Goal: Use online tool/utility: Use online tool/utility

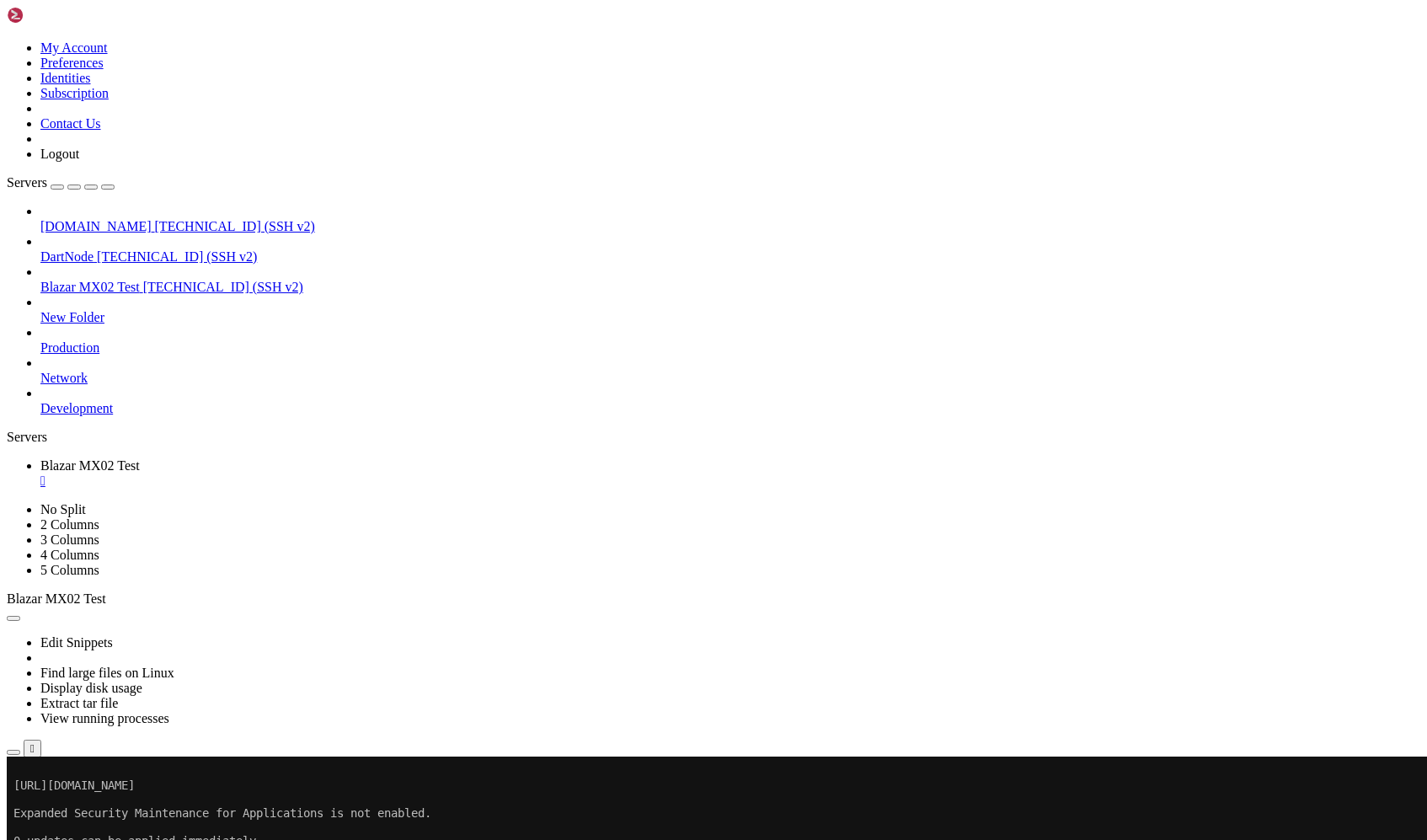
scroll to position [251, 0]
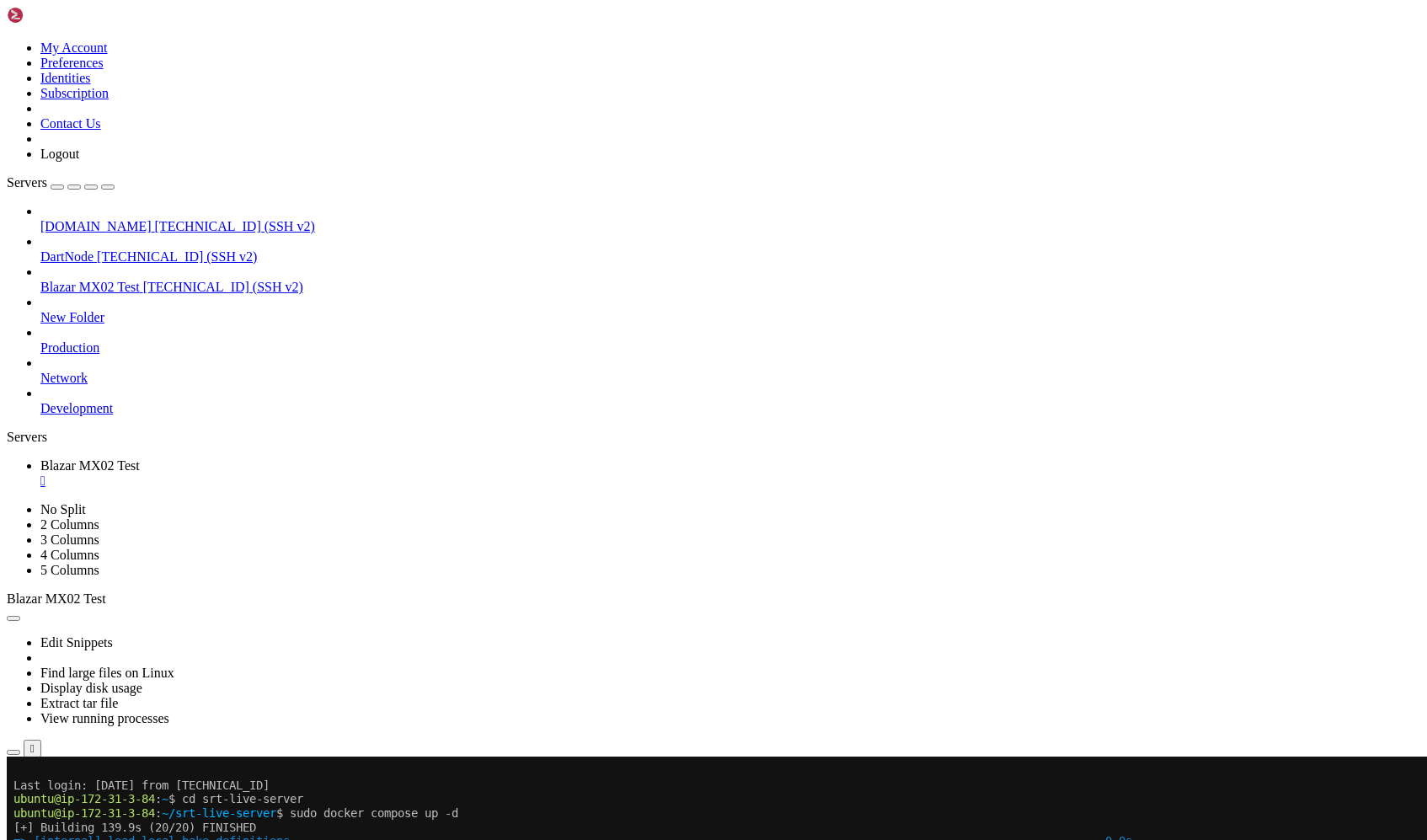
drag, startPoint x: 737, startPoint y: 1443, endPoint x: 957, endPoint y: 1443, distance: 220.0
copy x-row "cHCv15zwvyzXP2JiSAGBmm8vteIJ9Xdx"
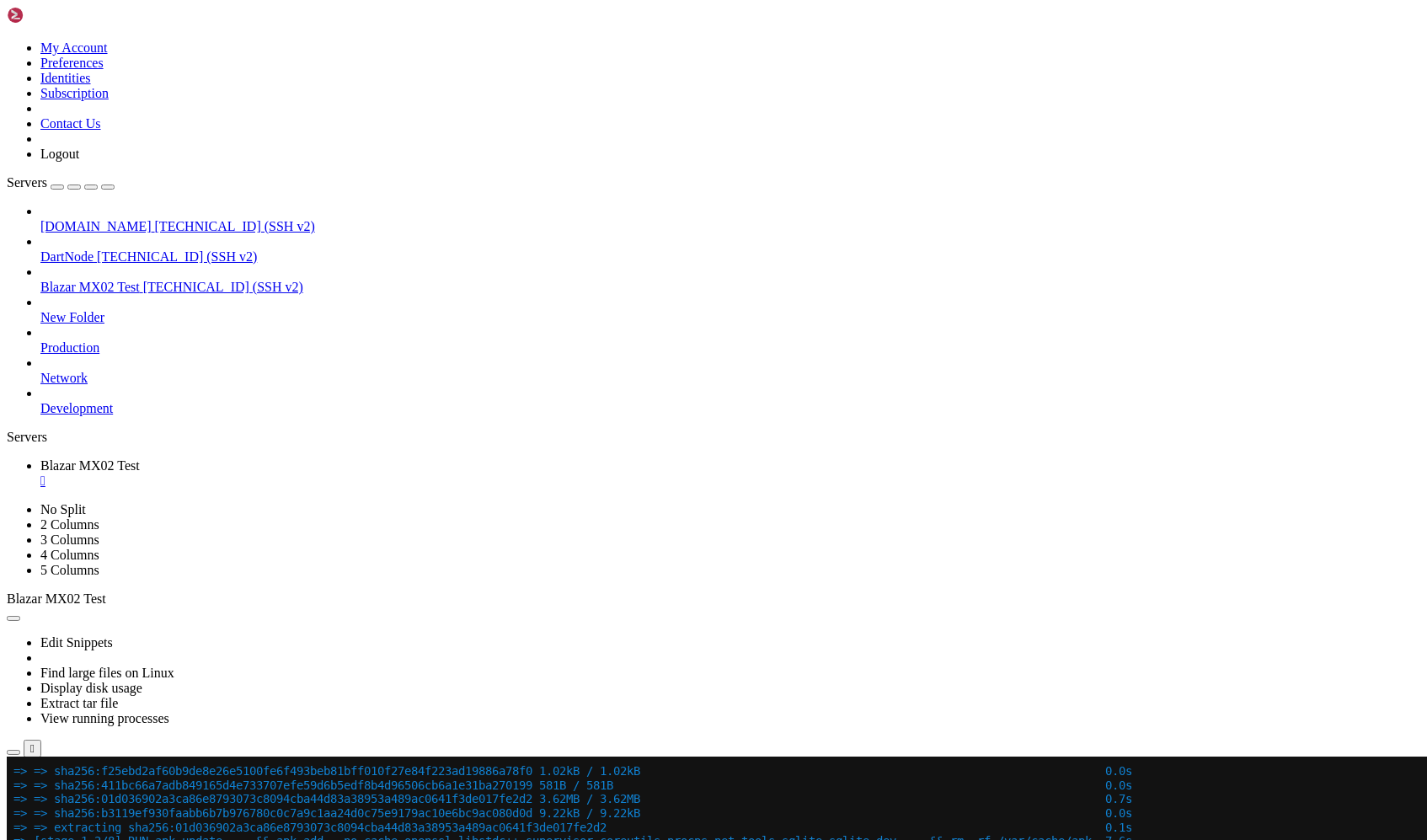
scroll to position [573, 0]
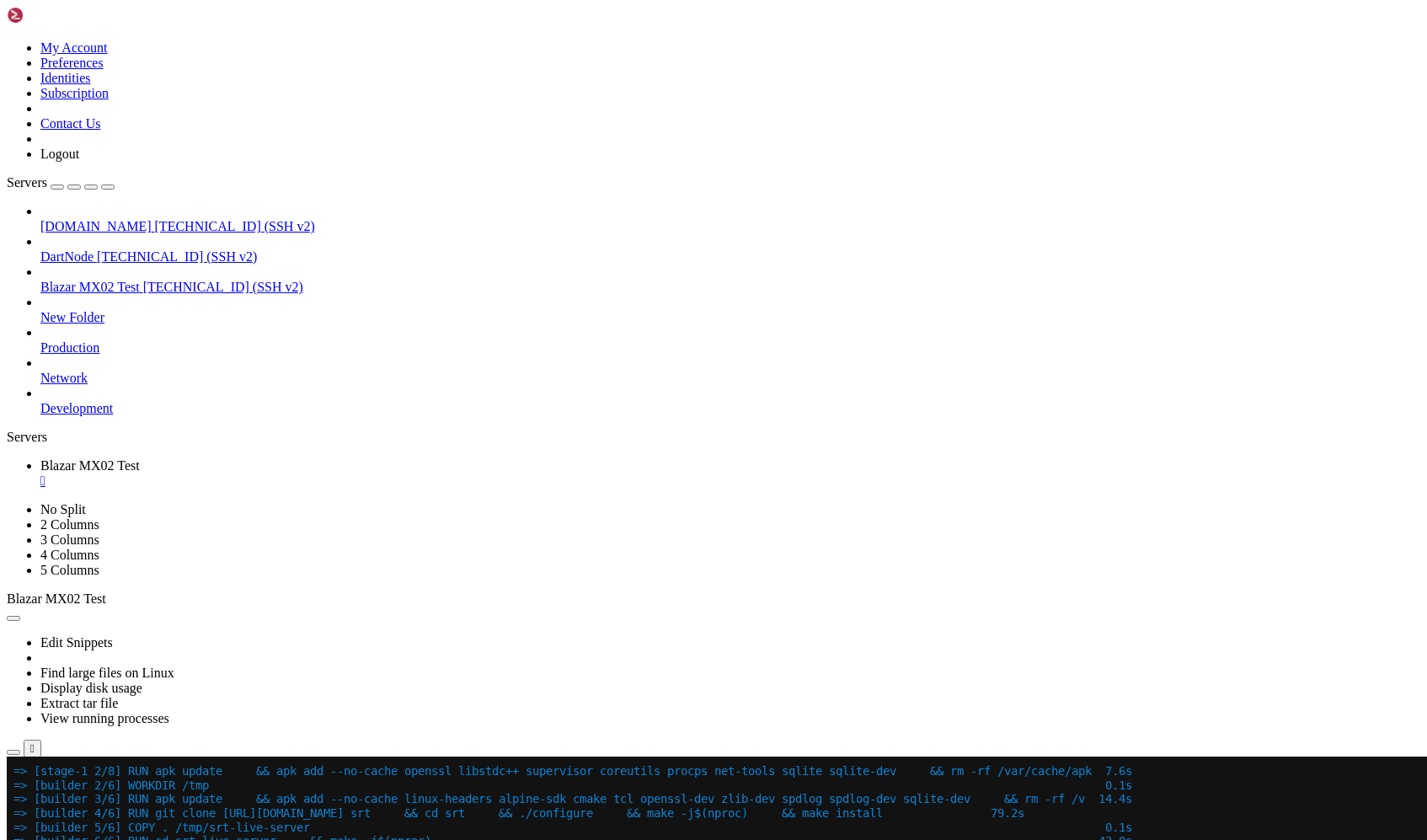
scroll to position [656, 0]
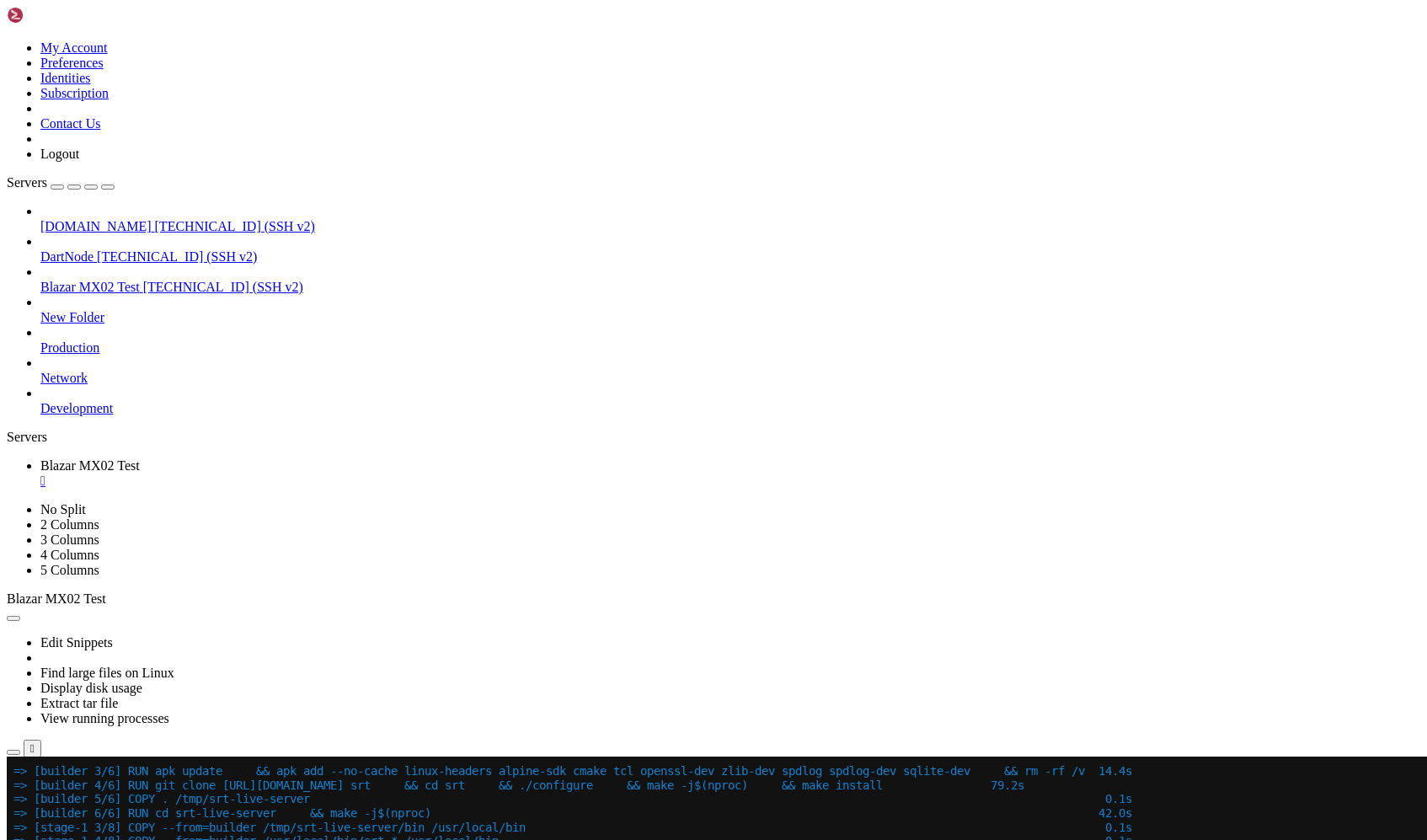
scroll to position [684, 0]
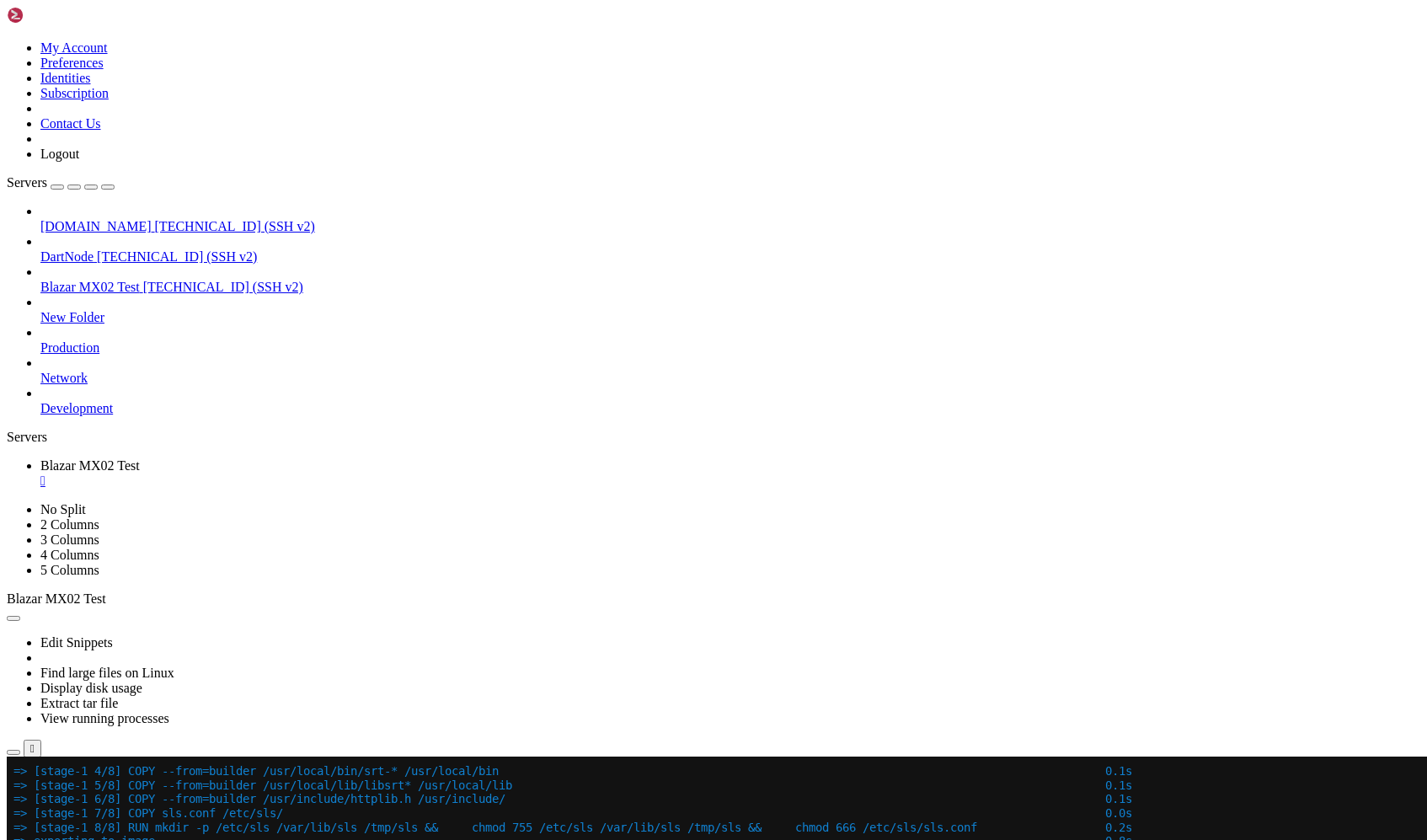
scroll to position [741, 0]
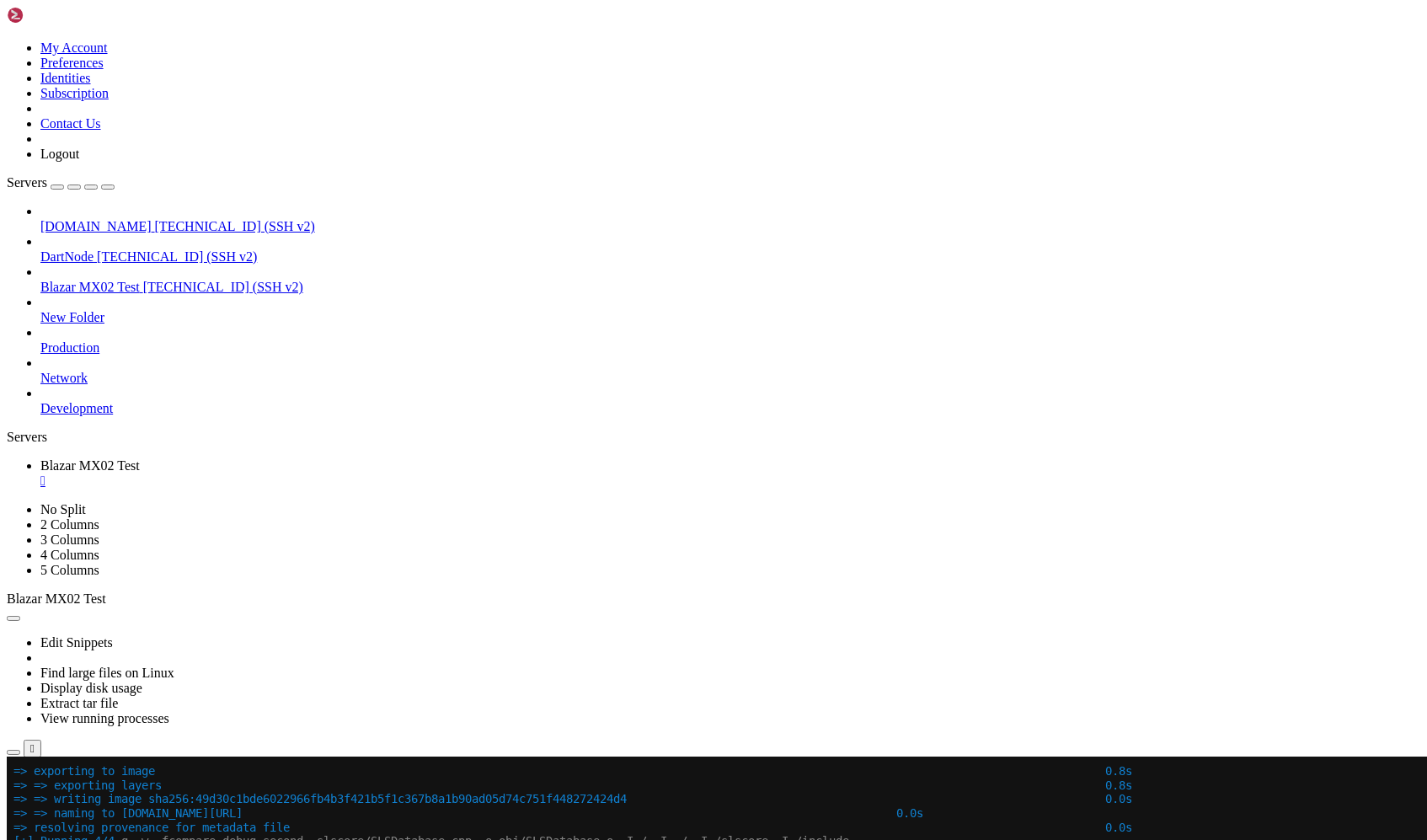
scroll to position [825, 0]
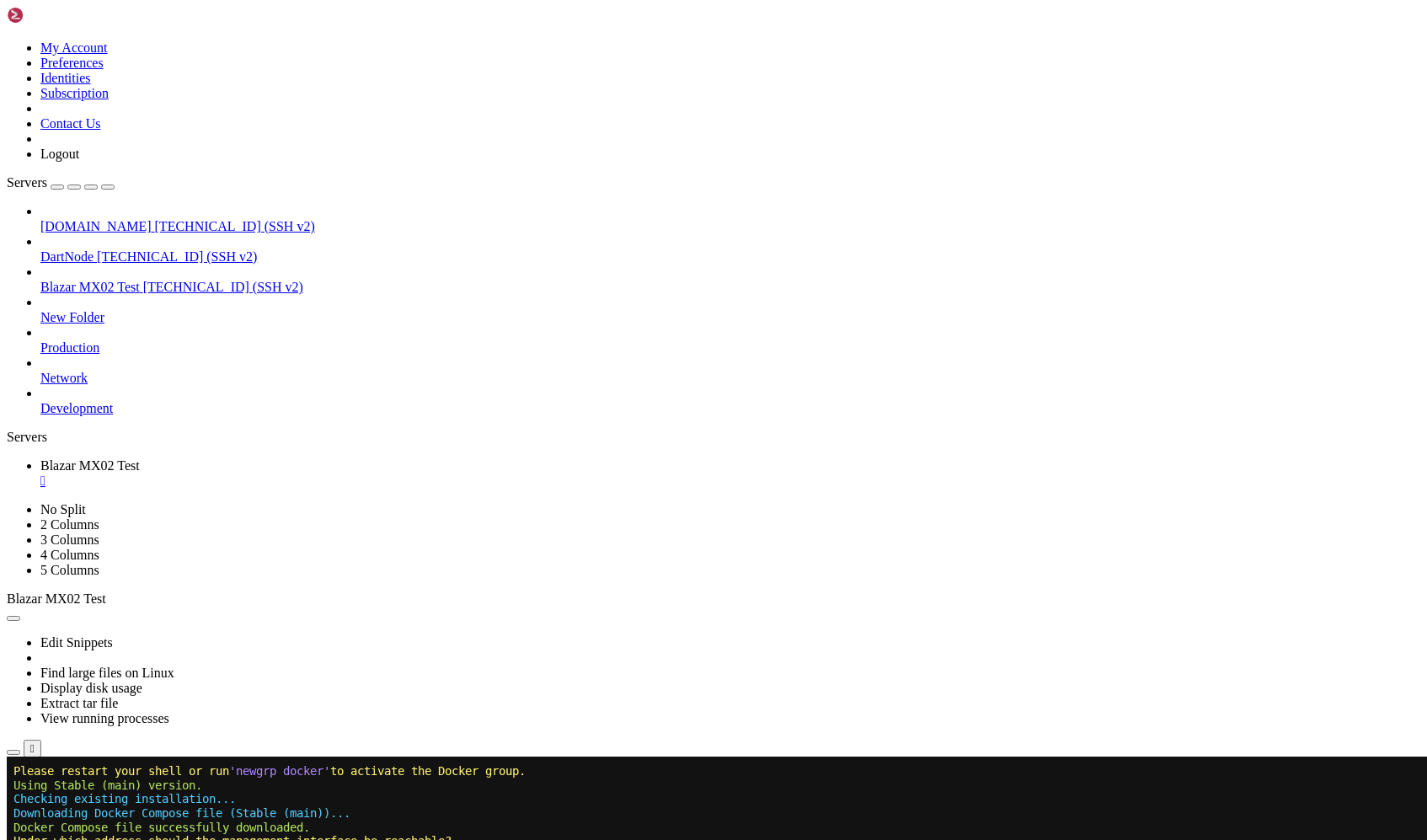
scroll to position [1917, 0]
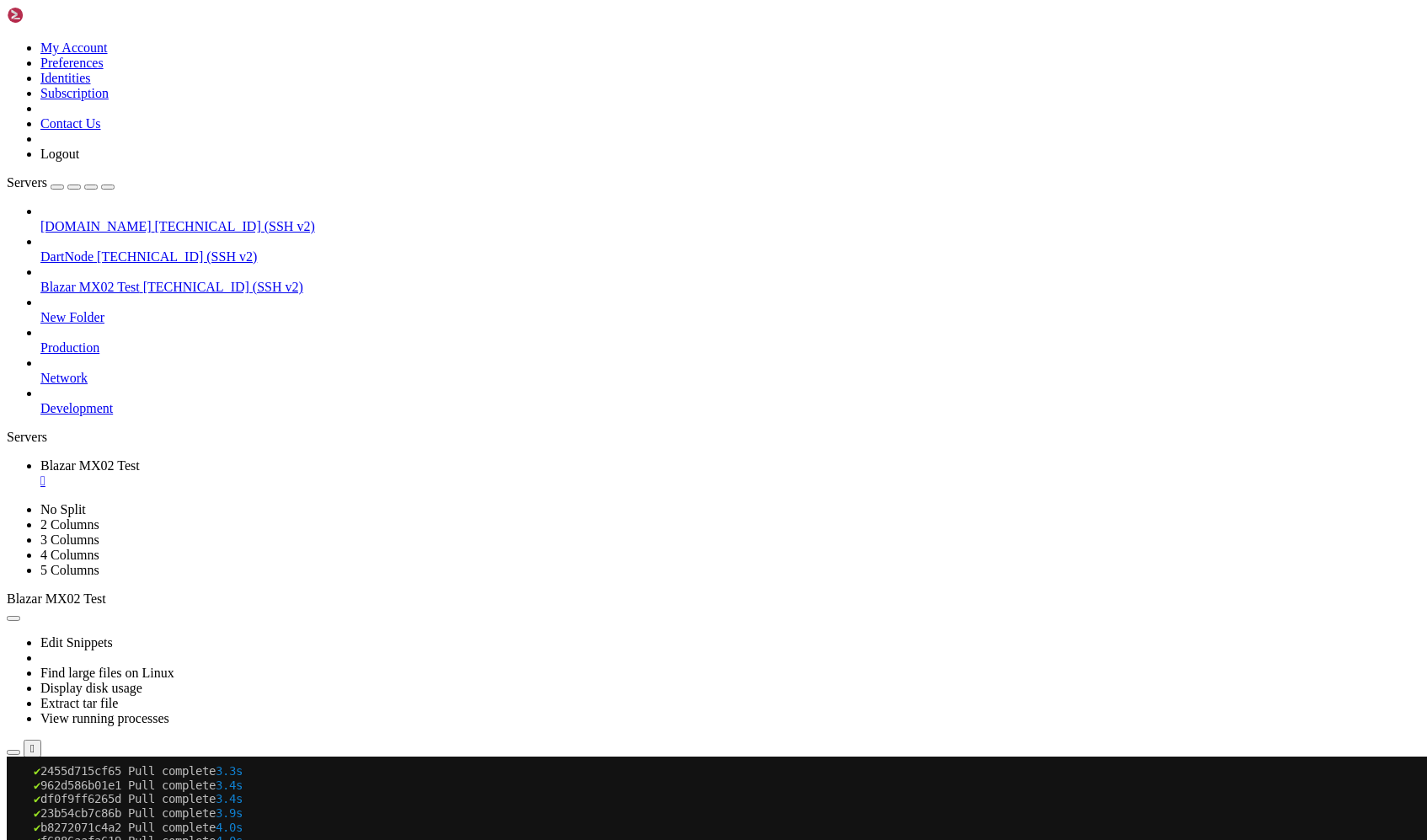
drag, startPoint x: 13, startPoint y: 1318, endPoint x: 253, endPoint y: 1417, distance: 259.6
copy div "Your API key: [ENCRYPTION_KEY] Available services: Management UI: [URL][TECHNIC…"
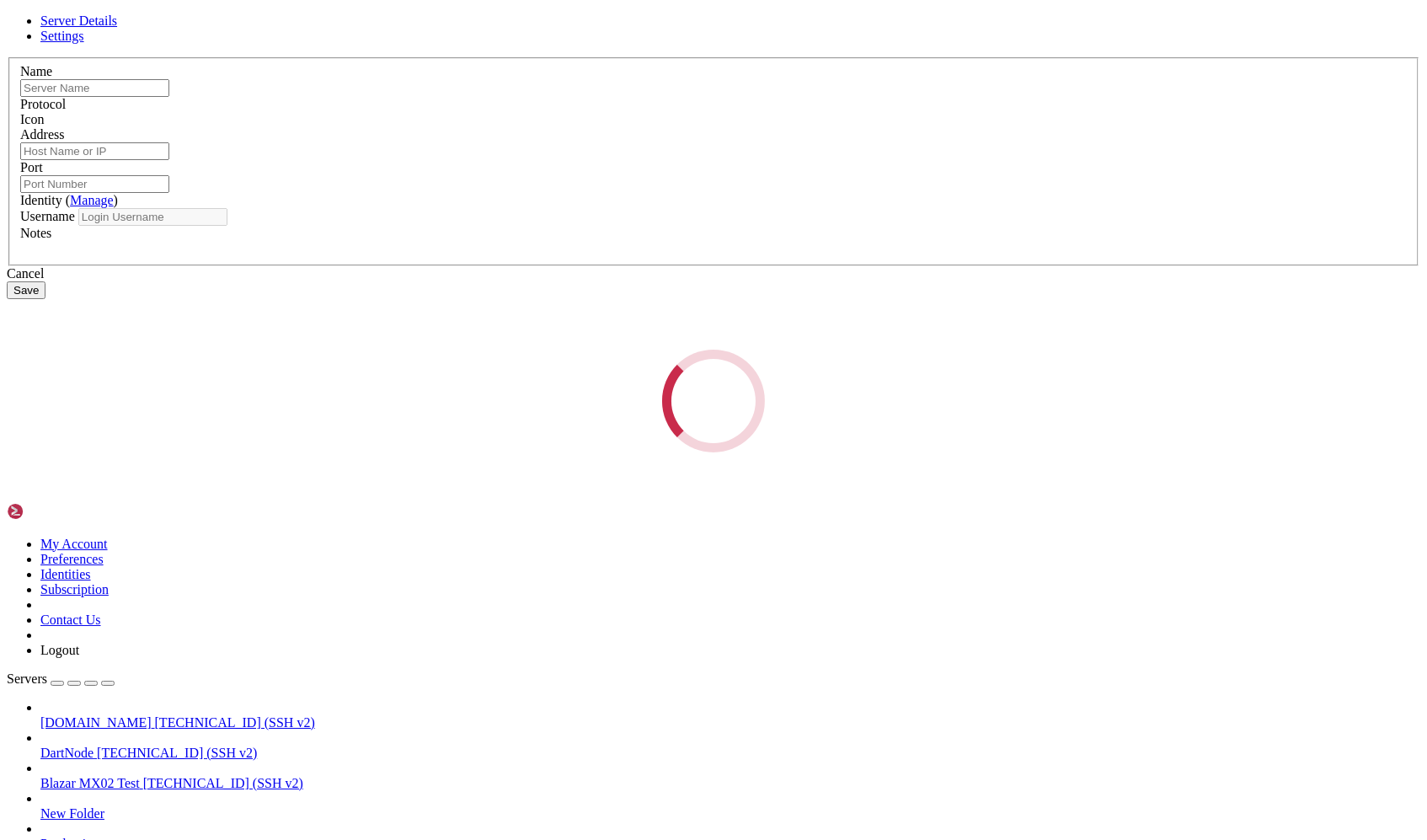
type input "Blazar MX02 Test"
type input "[TECHNICAL_ID]"
type input "22"
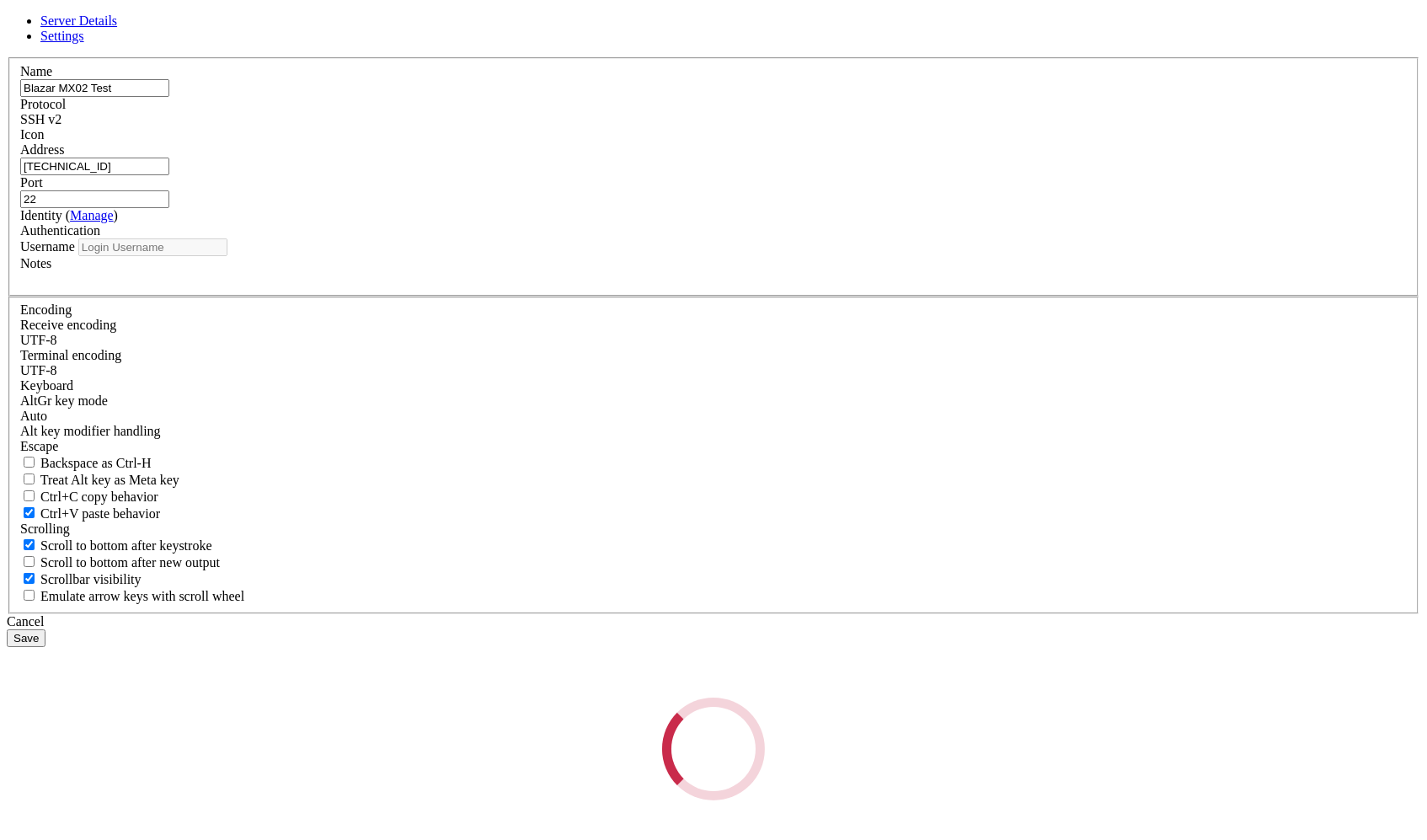
type input "ubuntu"
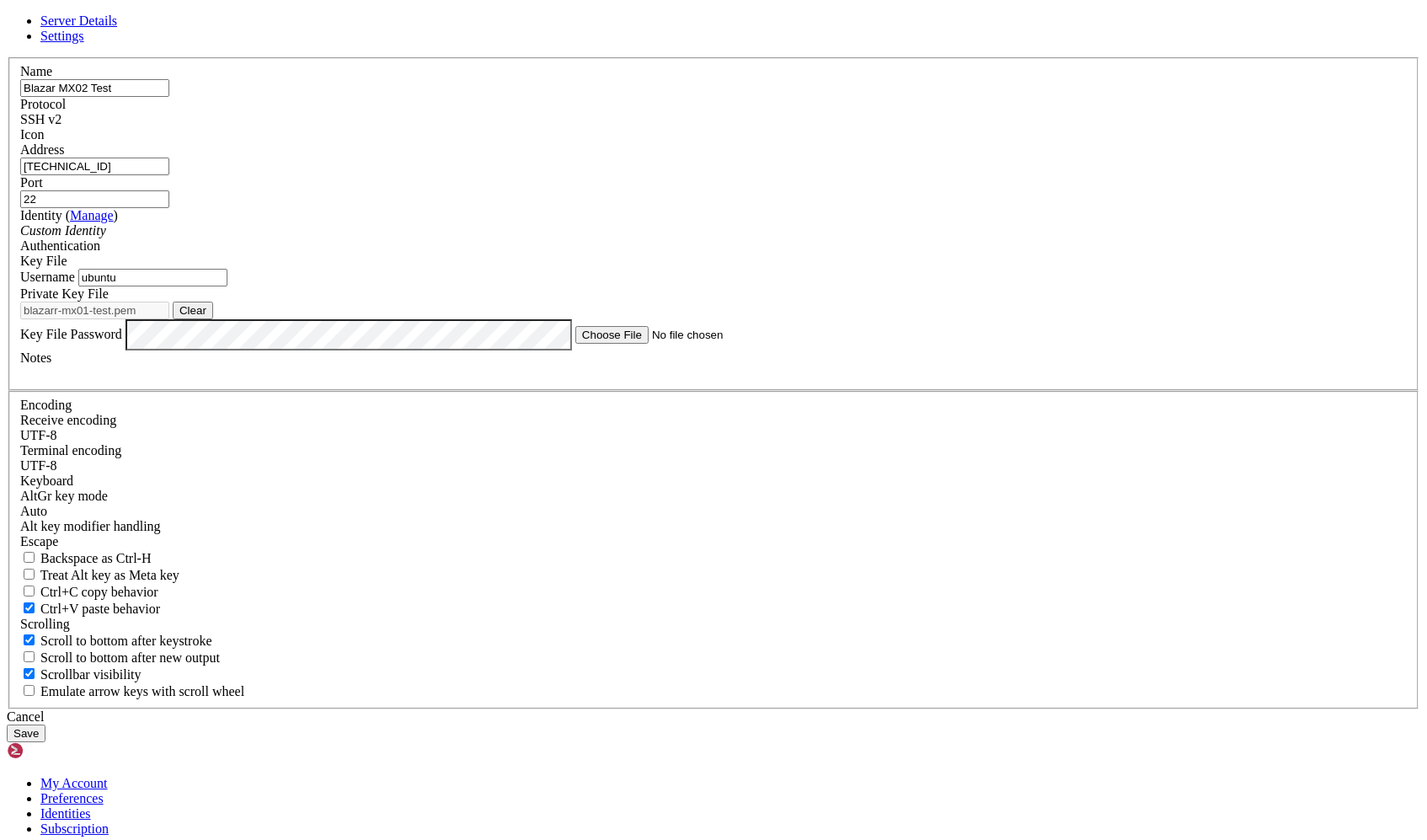
click at [170, 175] on input "[TECHNICAL_ID]" at bounding box center [95, 166] width 149 height 18
click at [811, 709] on div "Cancel" at bounding box center [713, 716] width 1414 height 15
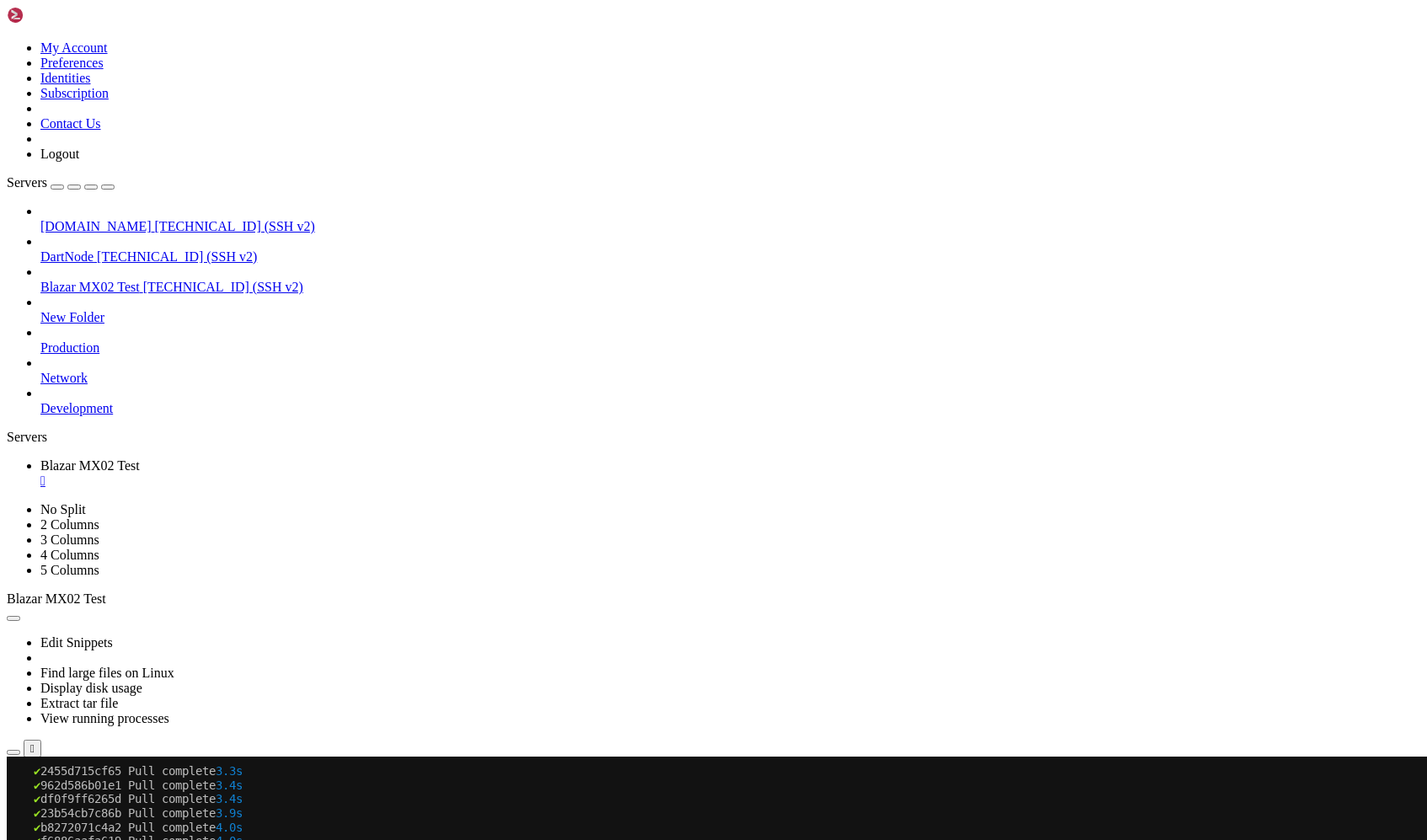
drag, startPoint x: 121, startPoint y: 1342, endPoint x: 342, endPoint y: 1342, distance: 221.0
copy span "[URL][TECHNICAL_ID]"
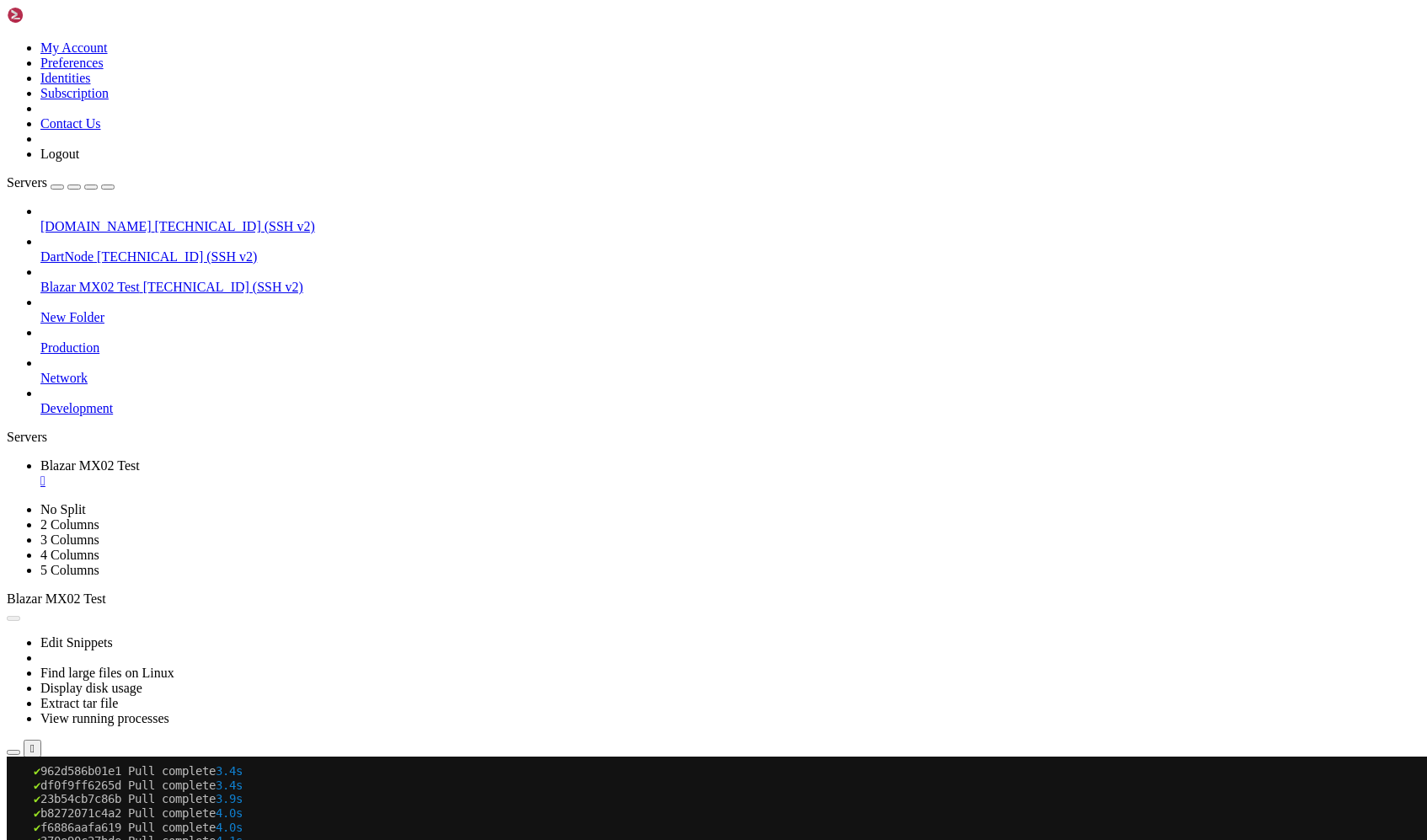
click at [339, 458] on link "Blazar MX02 Test " at bounding box center [730, 473] width 1380 height 30
click at [349, 473] on div "" at bounding box center [730, 480] width 1380 height 15
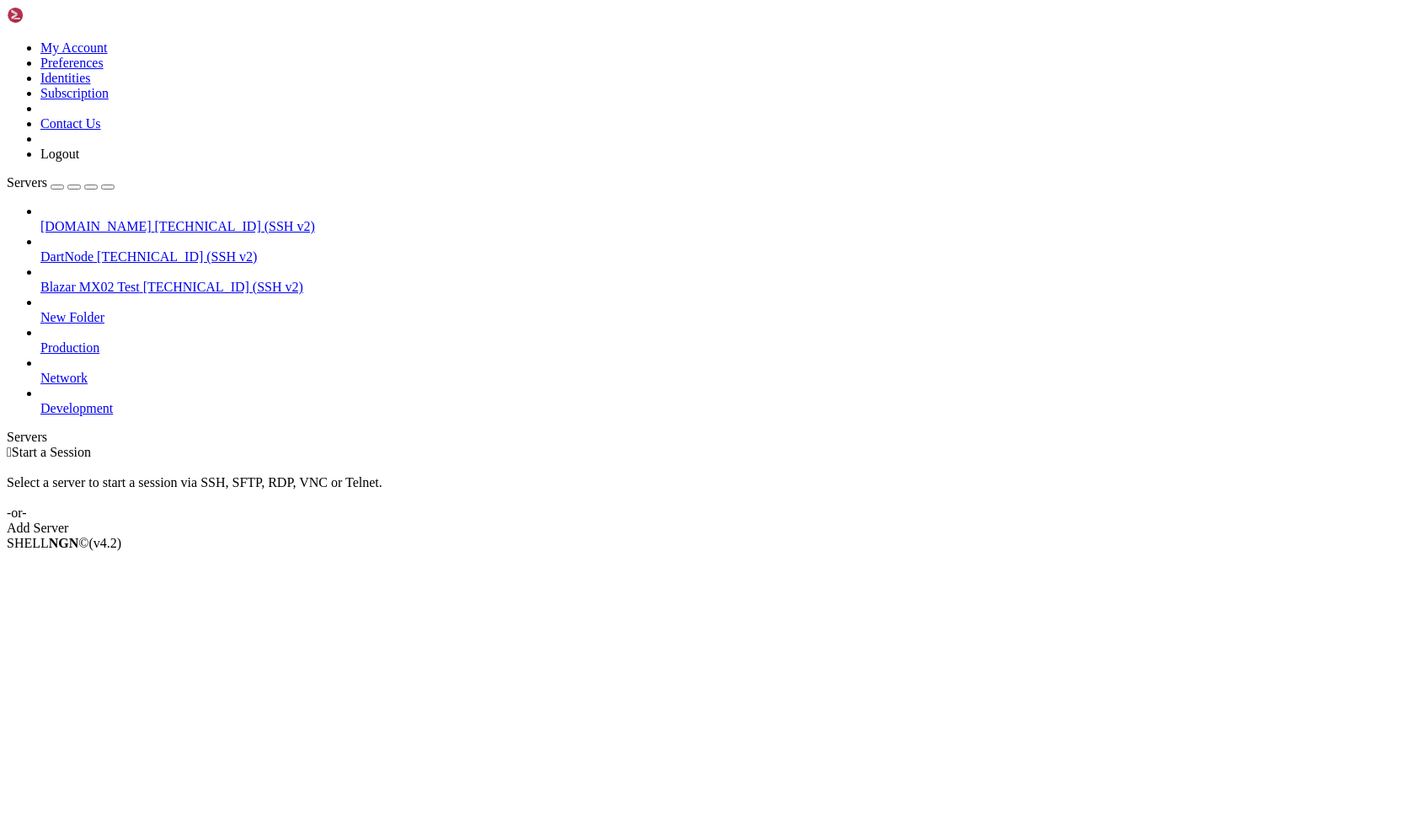
click at [532, 445] on div " Start a Session Select a server to start a session via SSH, SFTP, RDP, VNC or…" at bounding box center [713, 490] width 1414 height 91
